Goal: Find specific page/section: Find specific page/section

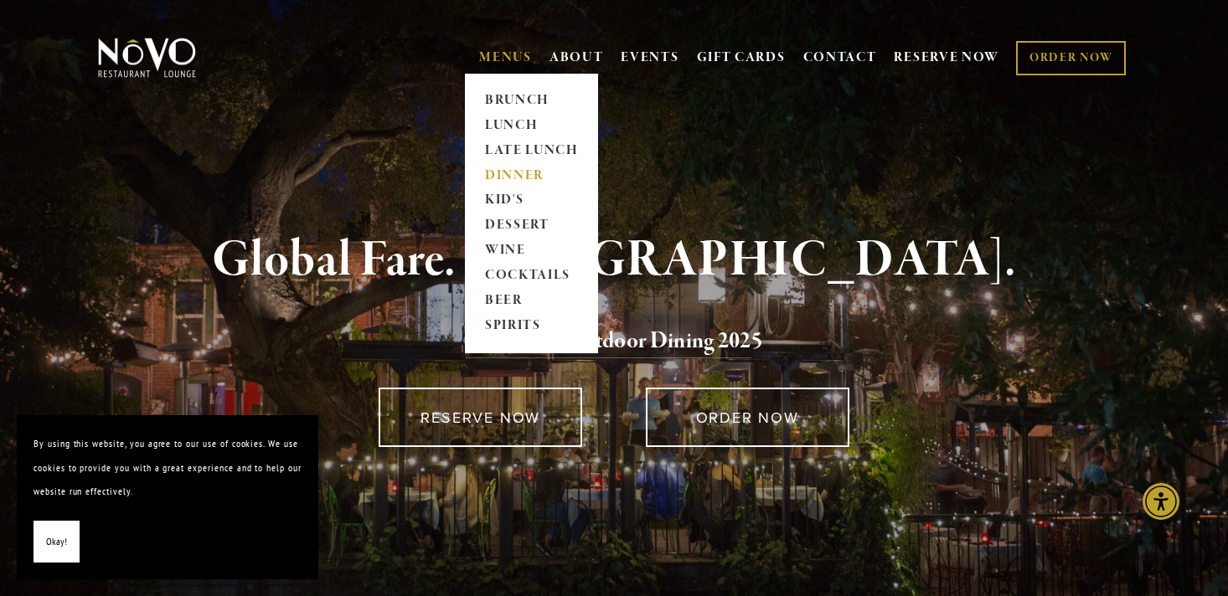
click at [492, 173] on link "DINNER" at bounding box center [531, 175] width 105 height 25
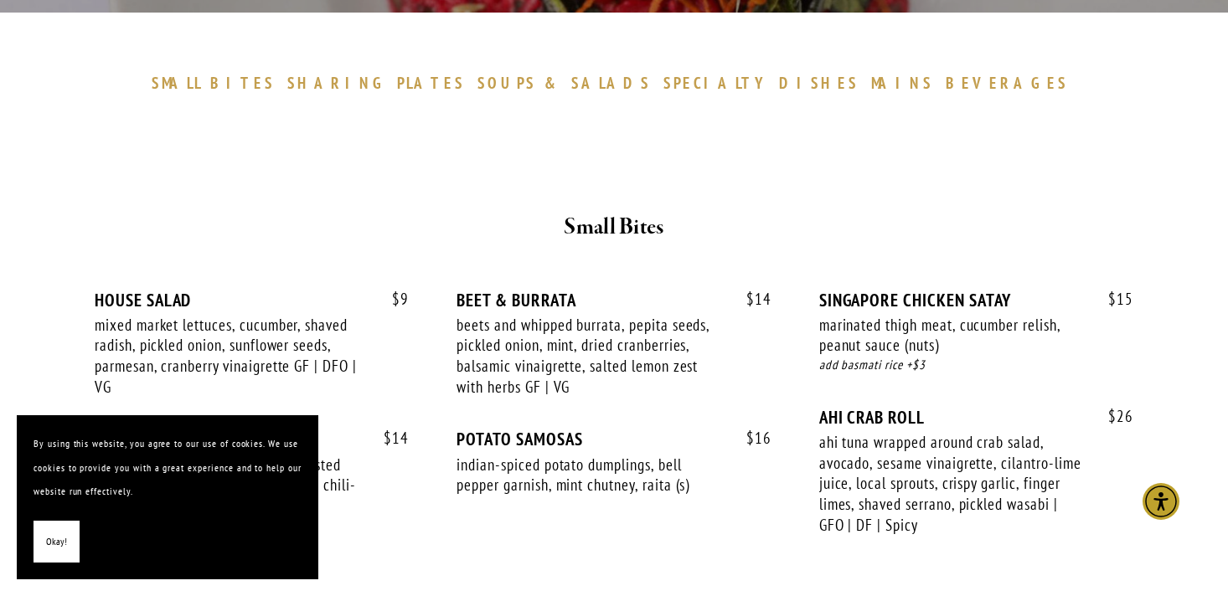
click at [49, 544] on span "Okay!" at bounding box center [56, 542] width 21 height 24
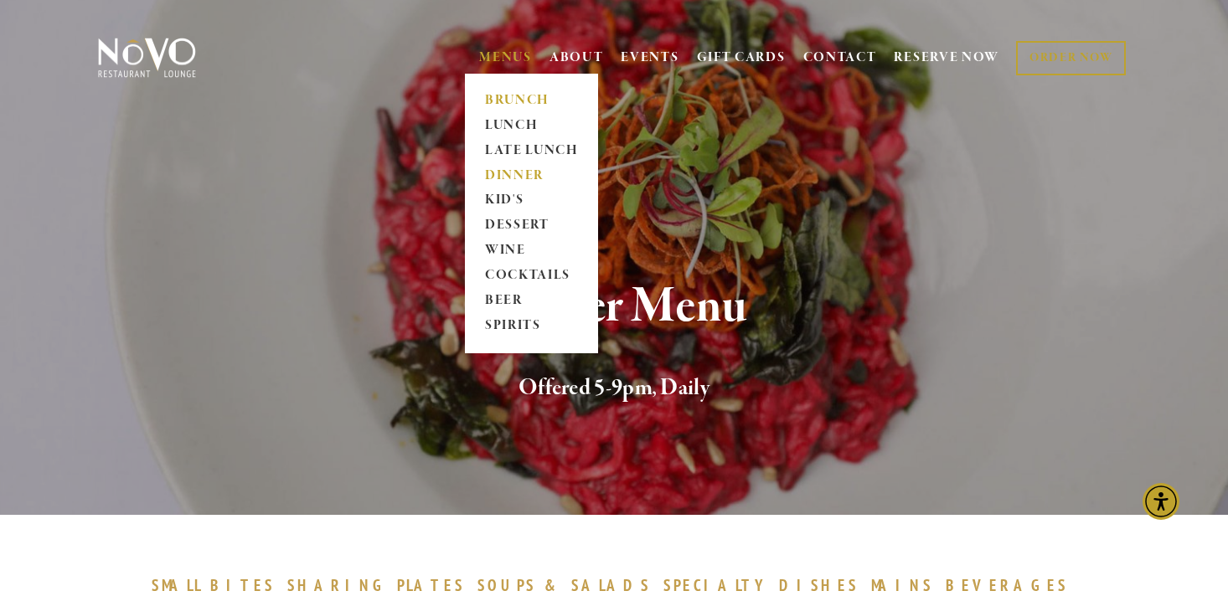
click at [506, 99] on link "BRUNCH" at bounding box center [531, 100] width 105 height 25
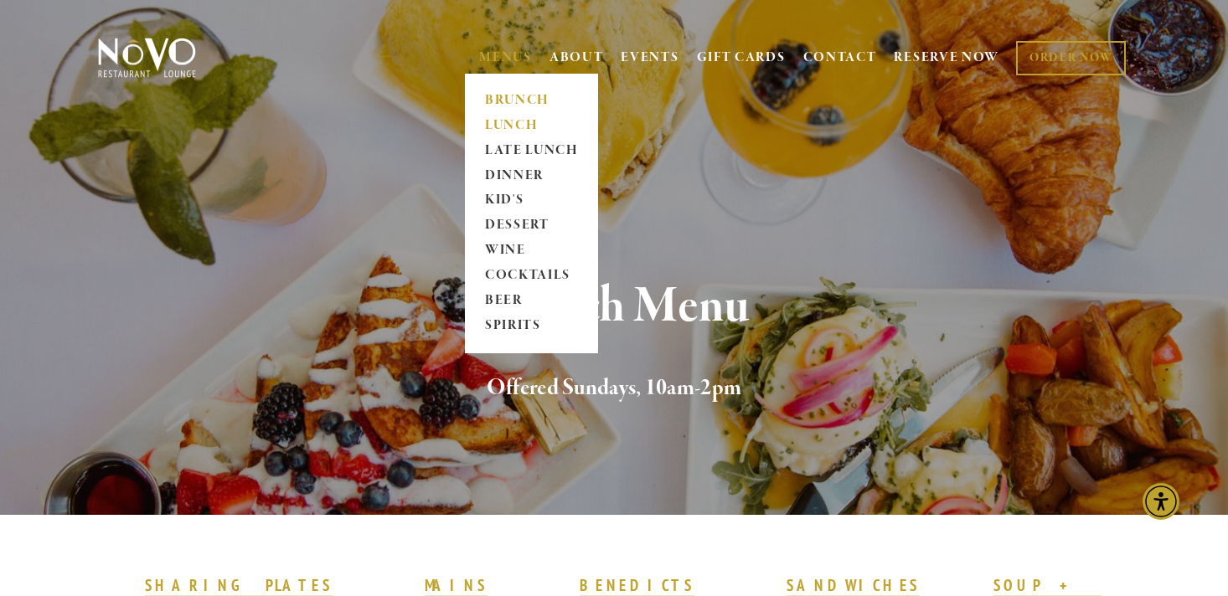
click at [498, 124] on link "LUNCH" at bounding box center [531, 125] width 105 height 25
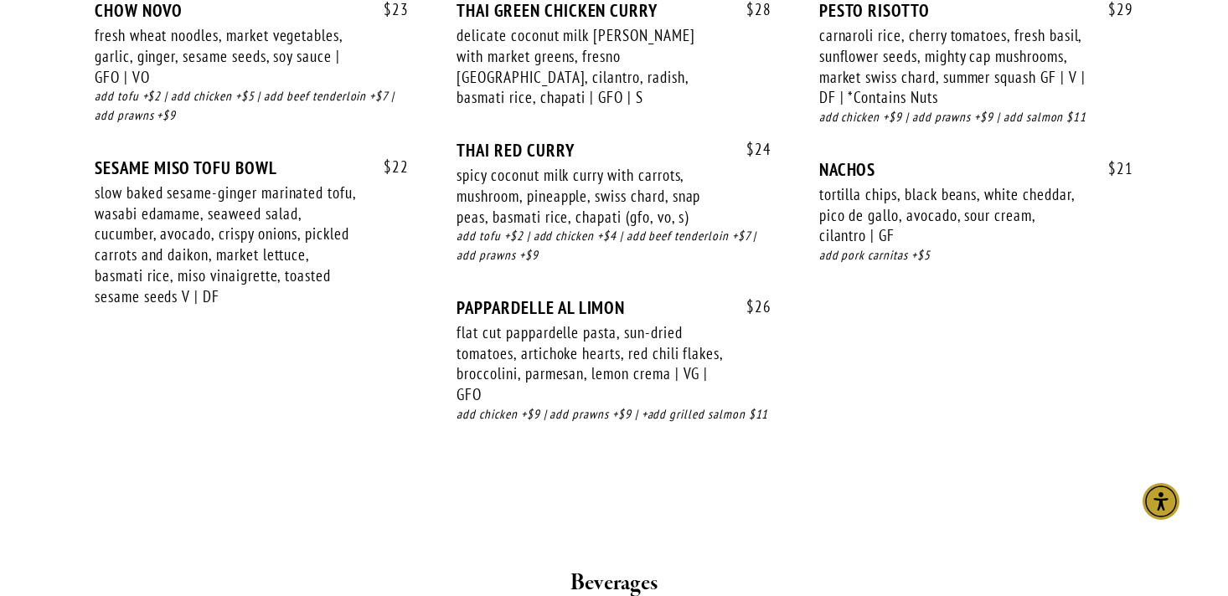
scroll to position [2931, 0]
